Goal: Check status: Check status

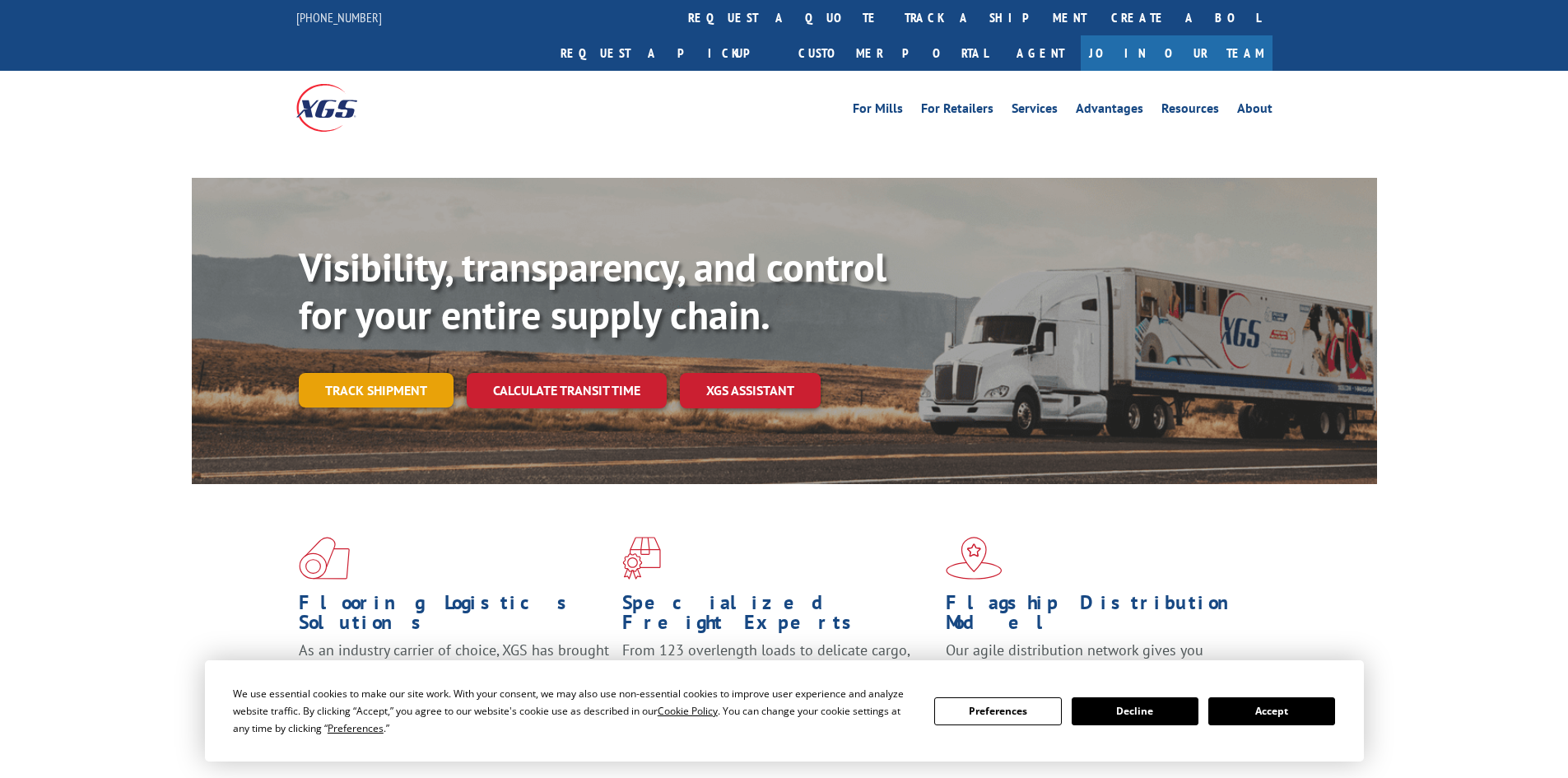
click at [391, 373] on link "Track shipment" at bounding box center [376, 390] width 154 height 34
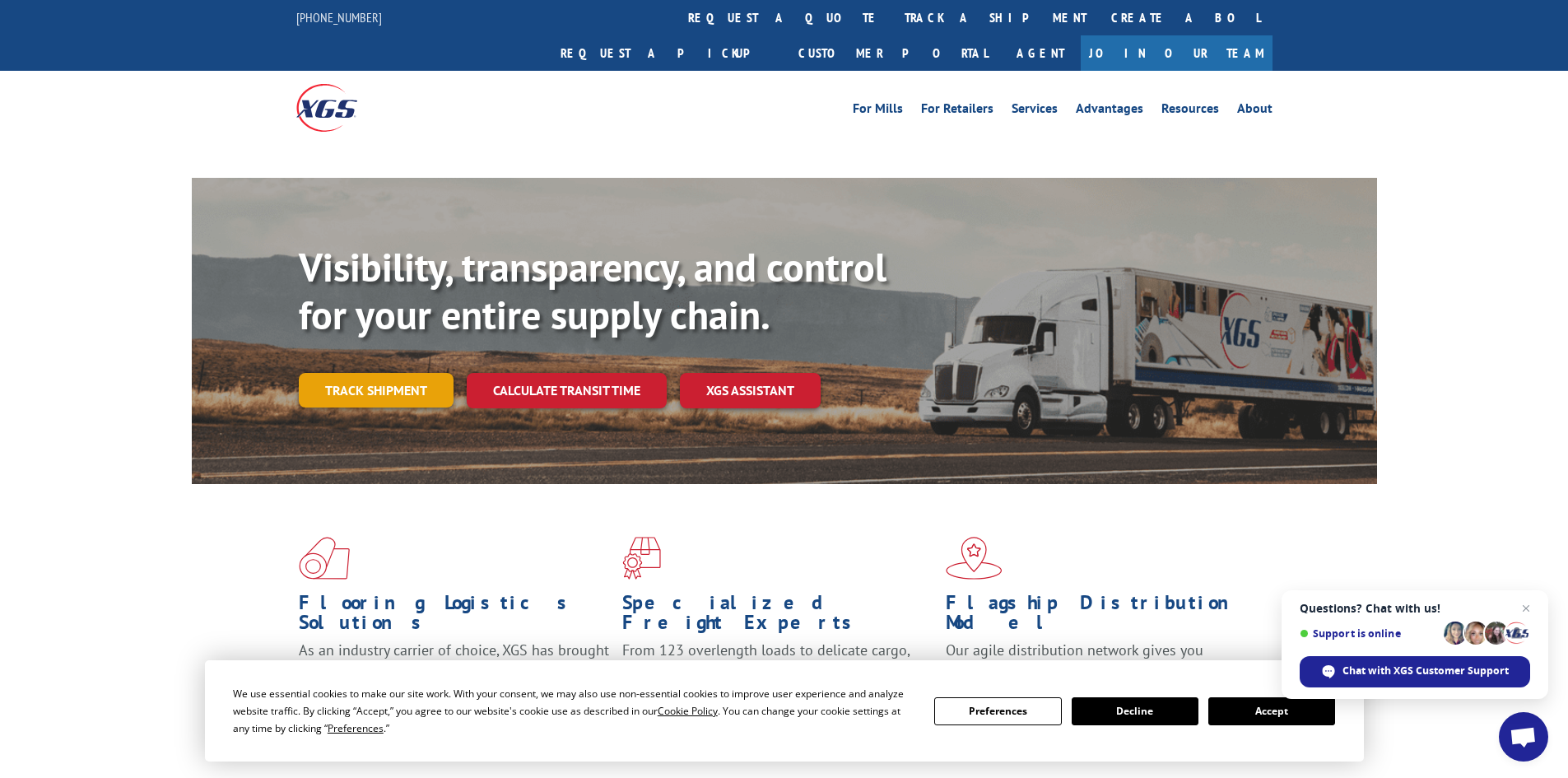
click at [394, 373] on link "Track shipment" at bounding box center [376, 390] width 154 height 34
click at [1530, 606] on span "Close chat" at bounding box center [1526, 609] width 21 height 21
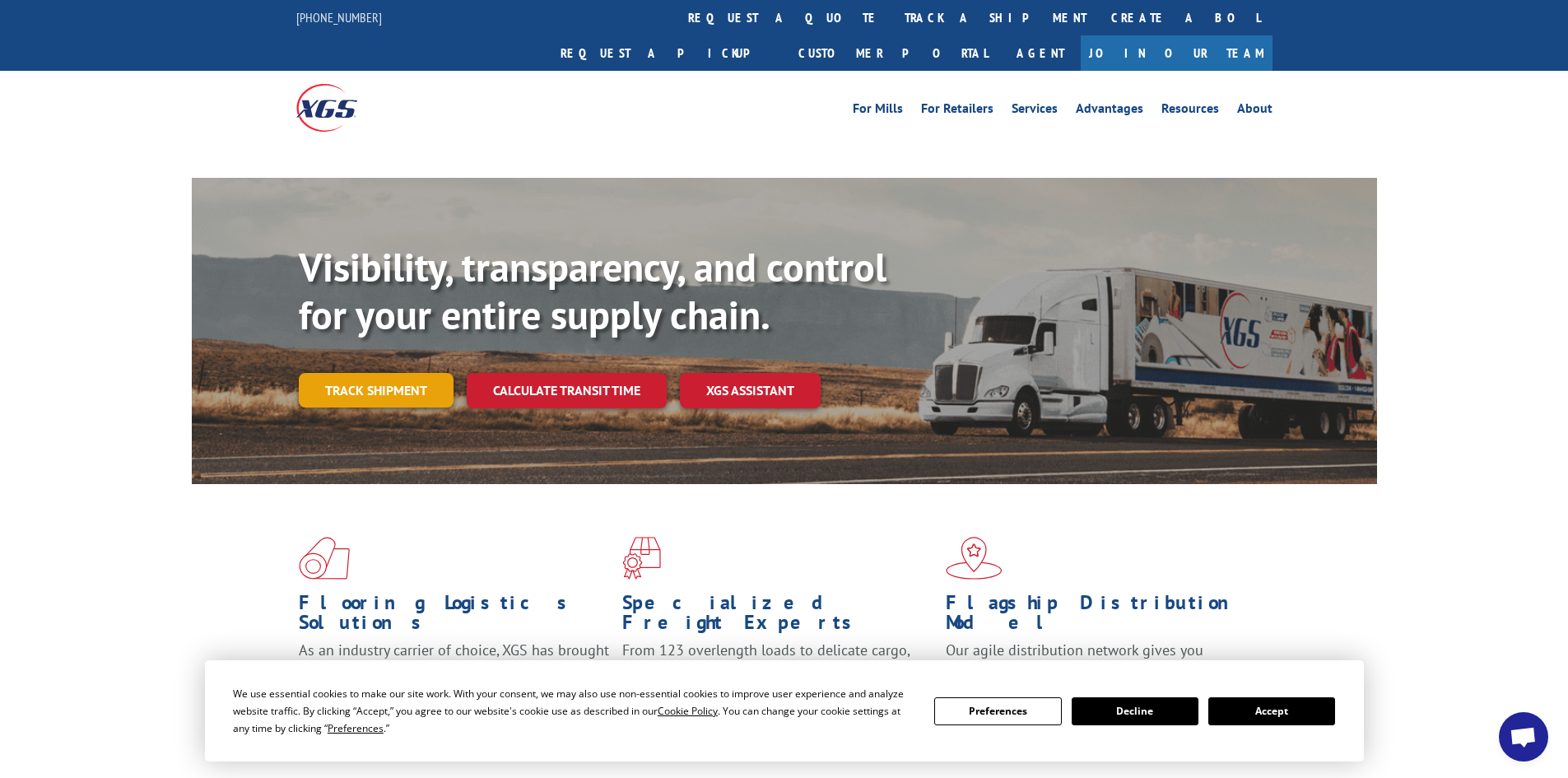
click at [371, 373] on link "Track shipment" at bounding box center [376, 390] width 154 height 34
click at [1274, 712] on button "Accept" at bounding box center [1272, 711] width 127 height 28
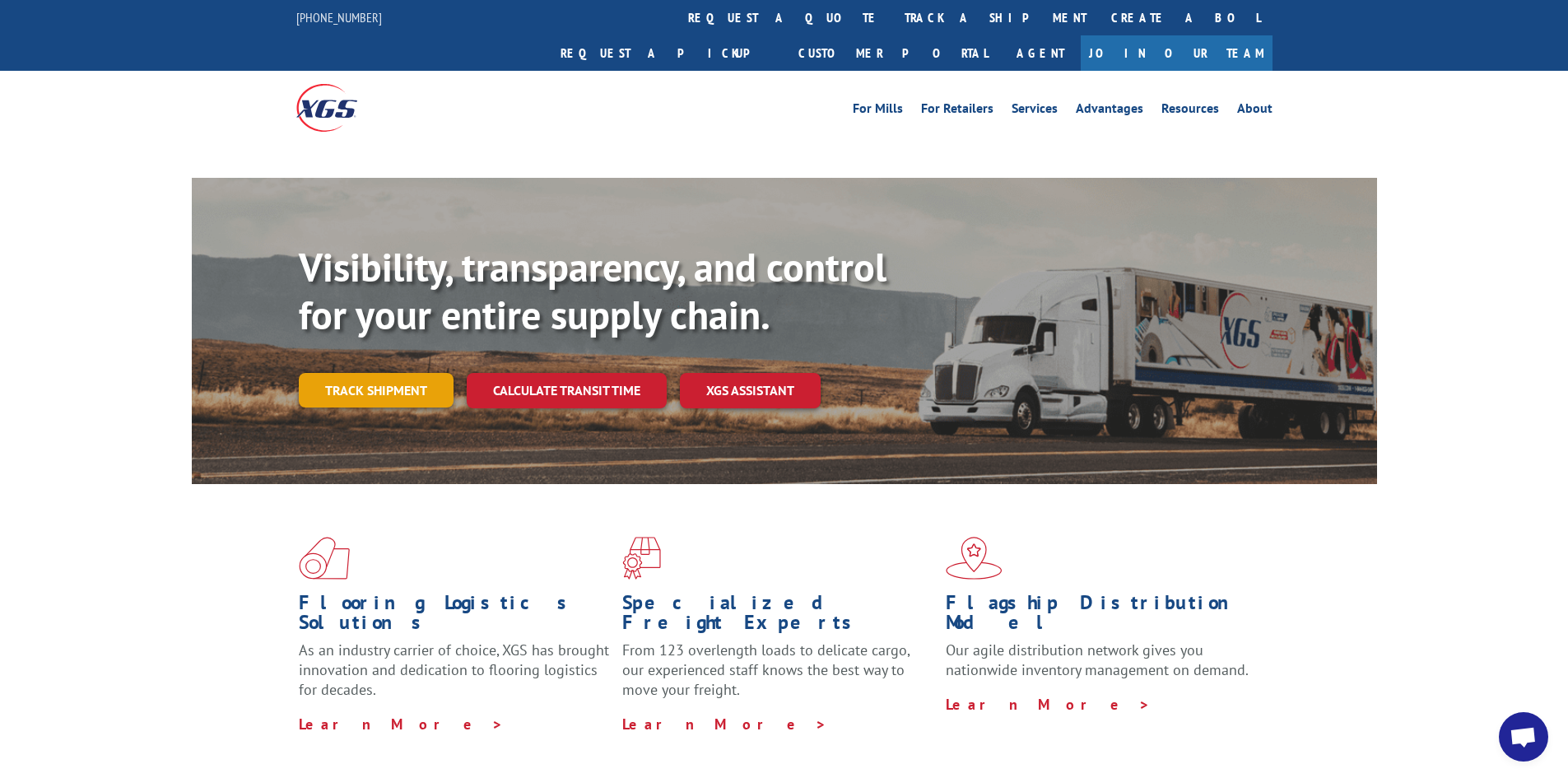
click at [415, 373] on link "Track shipment" at bounding box center [376, 390] width 154 height 34
click at [361, 373] on link "Track shipment" at bounding box center [376, 390] width 154 height 34
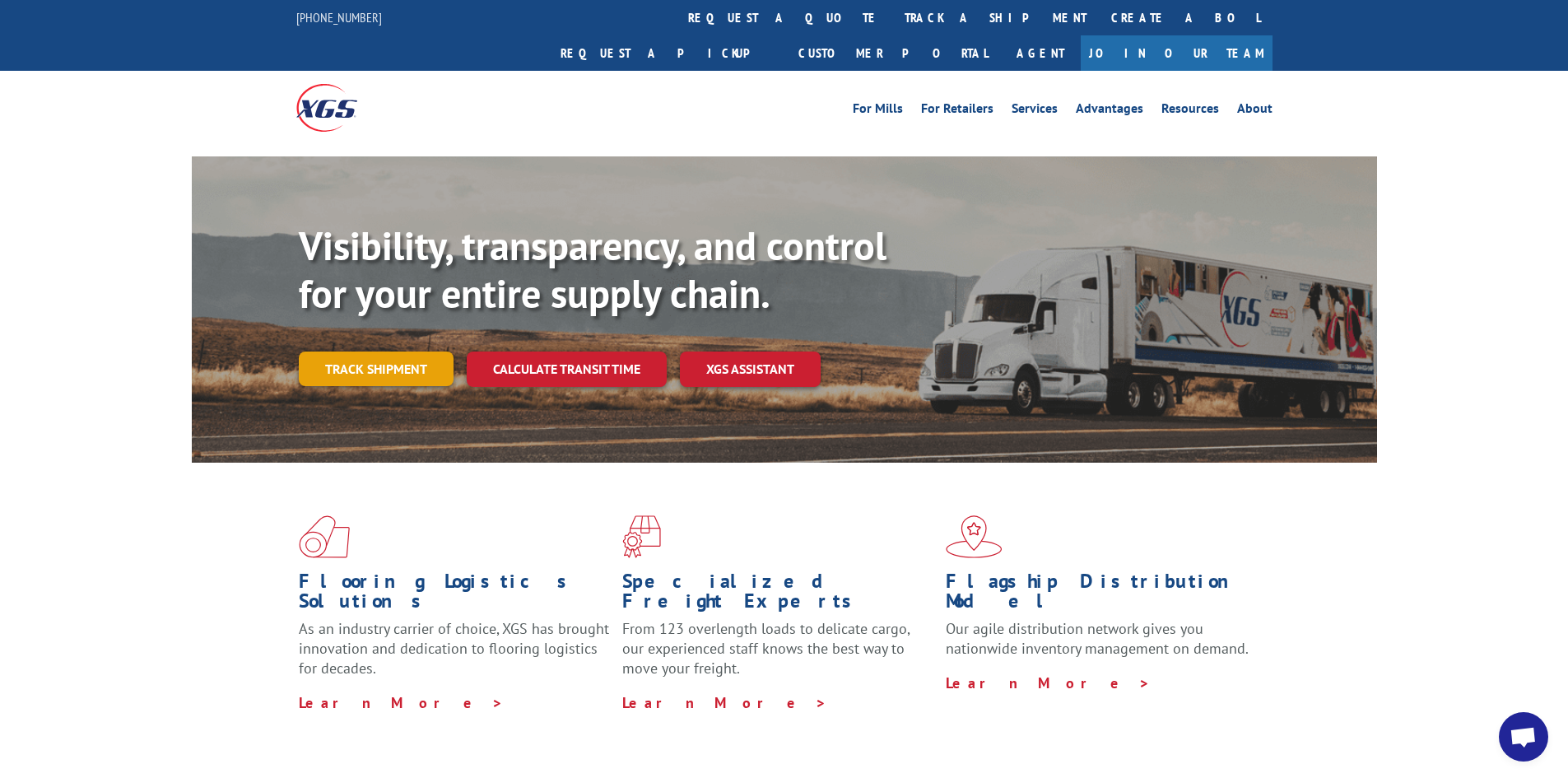
click at [384, 351] on link "Track shipment" at bounding box center [376, 368] width 154 height 34
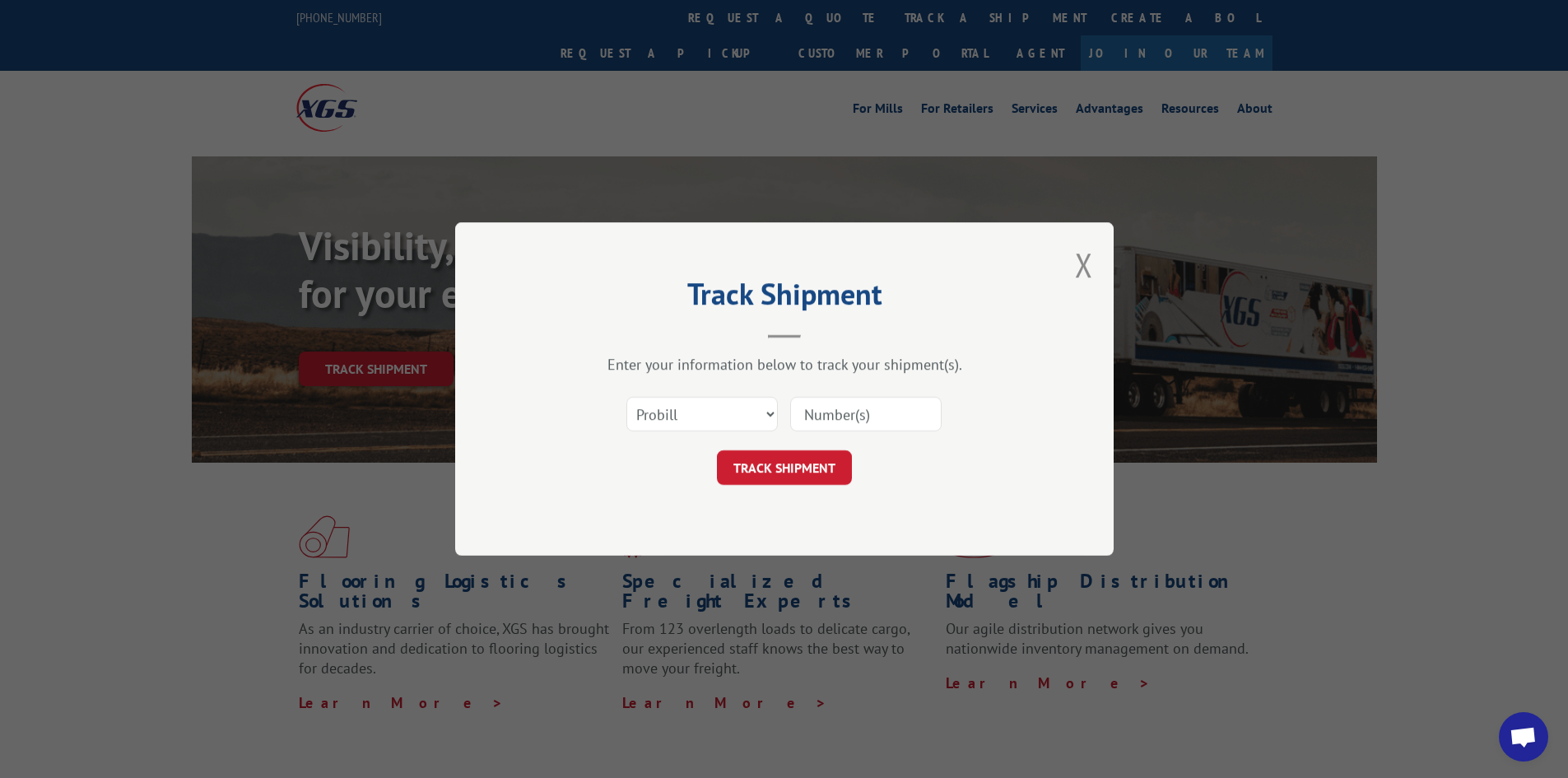
click at [873, 415] on input at bounding box center [866, 414] width 151 height 34
paste input "17557464"
type input "17557464"
click at [793, 465] on button "TRACK SHIPMENT" at bounding box center [784, 468] width 135 height 34
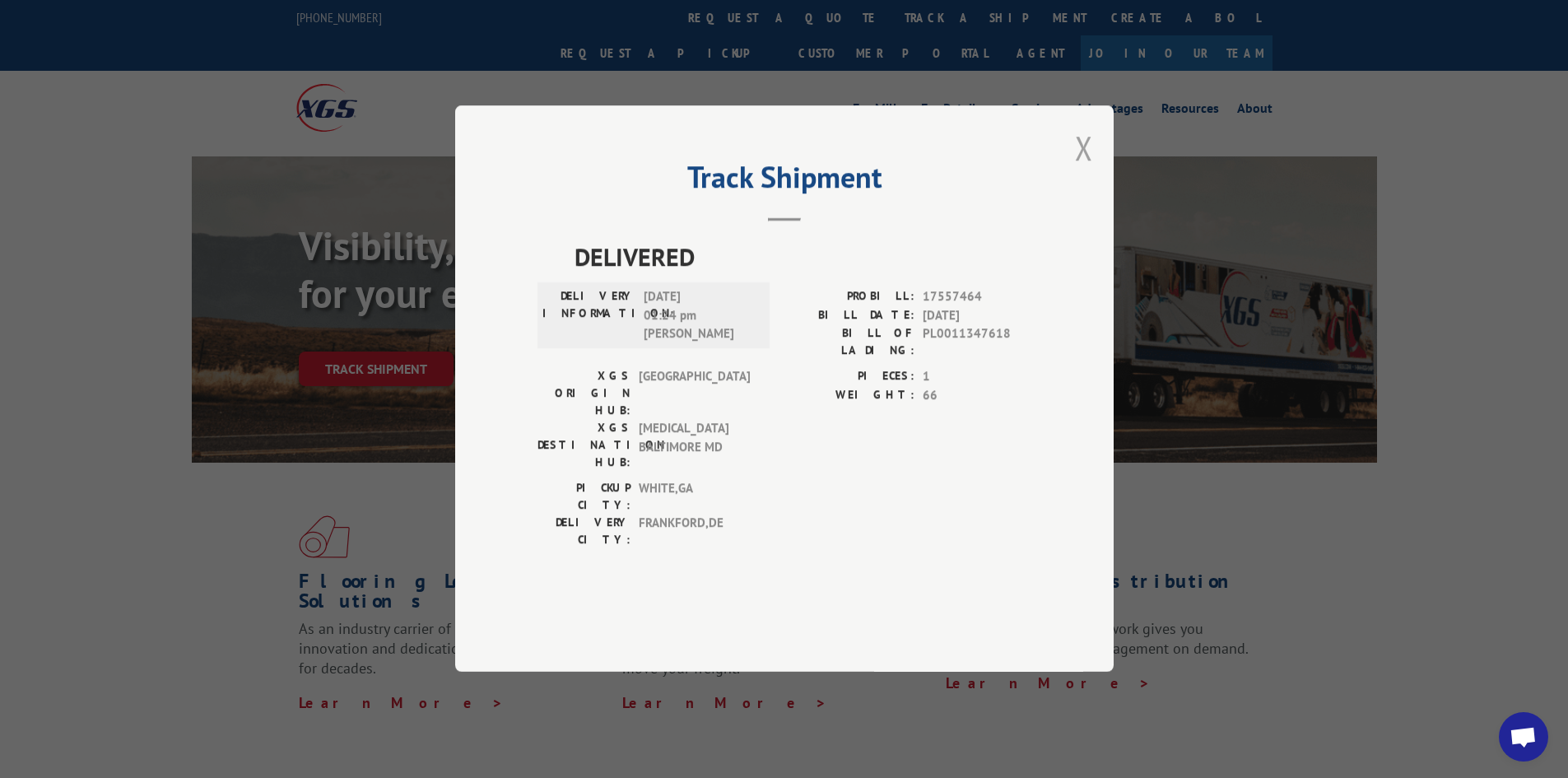
click at [1085, 170] on button "Close modal" at bounding box center [1083, 148] width 18 height 44
